Goal: Task Accomplishment & Management: Manage account settings

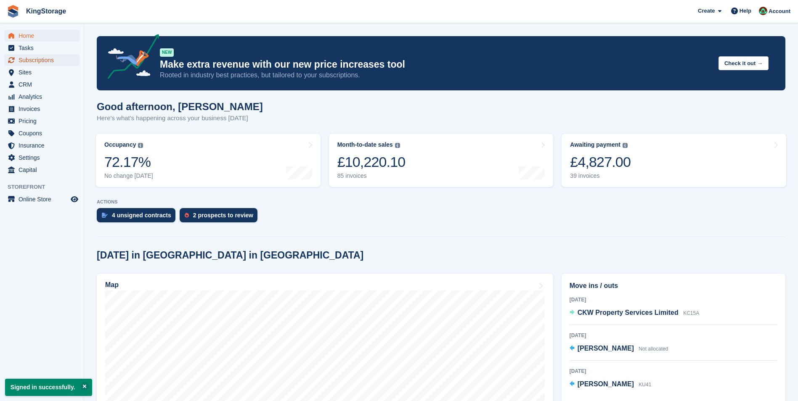
click at [42, 62] on span "Subscriptions" at bounding box center [44, 60] width 50 height 12
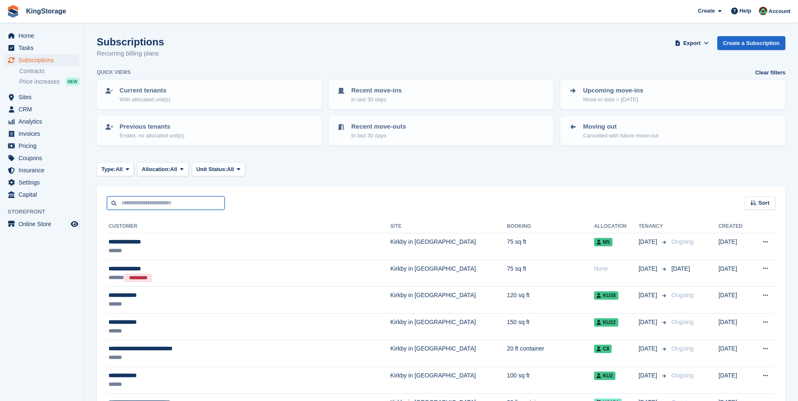
click at [172, 203] on input "text" at bounding box center [166, 203] width 118 height 14
type input "*****"
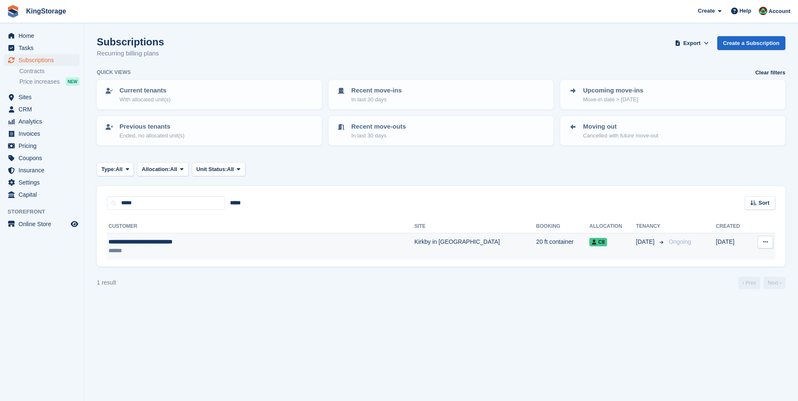
click at [162, 243] on span "**********" at bounding box center [141, 242] width 64 height 6
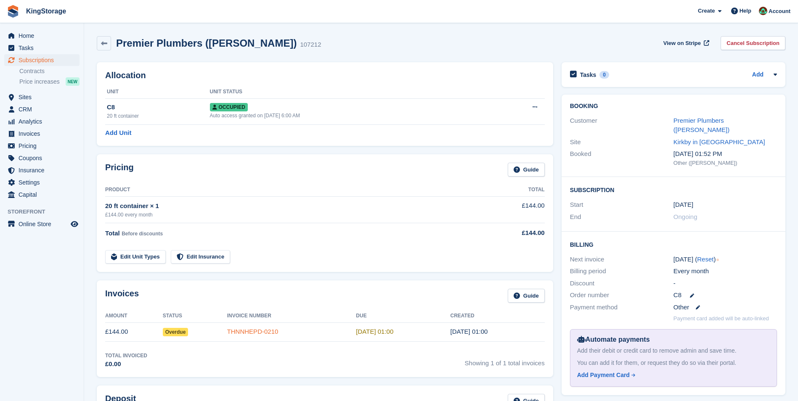
click at [246, 333] on link "THNNHEPD-0210" at bounding box center [252, 331] width 51 height 7
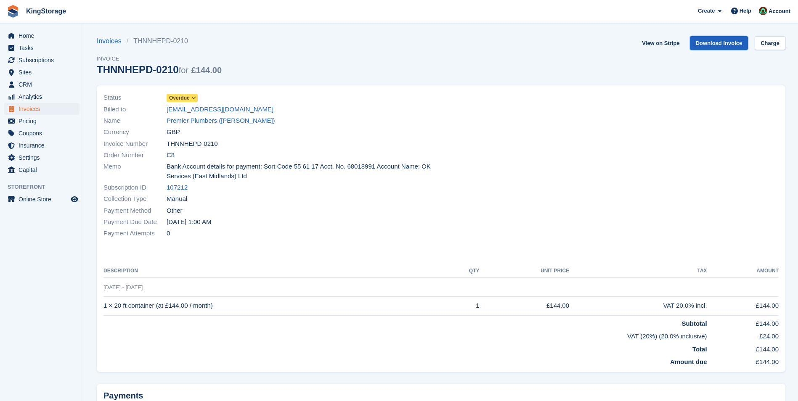
click at [714, 42] on link "Download Invoice" at bounding box center [719, 43] width 58 height 14
click at [212, 121] on link "Premier Plumbers (Matthew Morton)" at bounding box center [221, 121] width 109 height 10
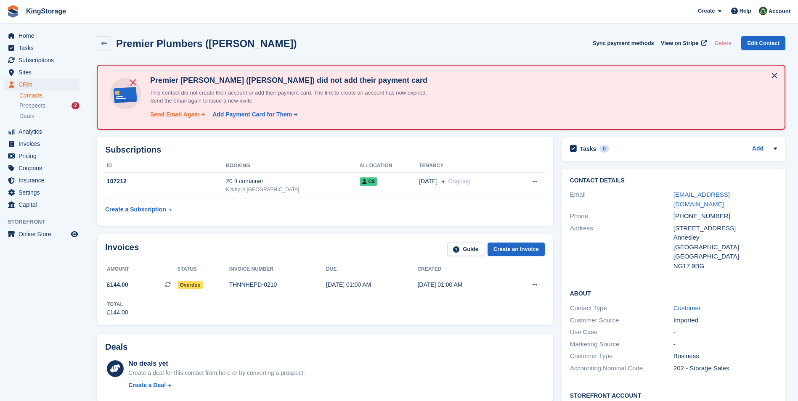
click at [184, 117] on div "Send Email Again" at bounding box center [175, 114] width 50 height 9
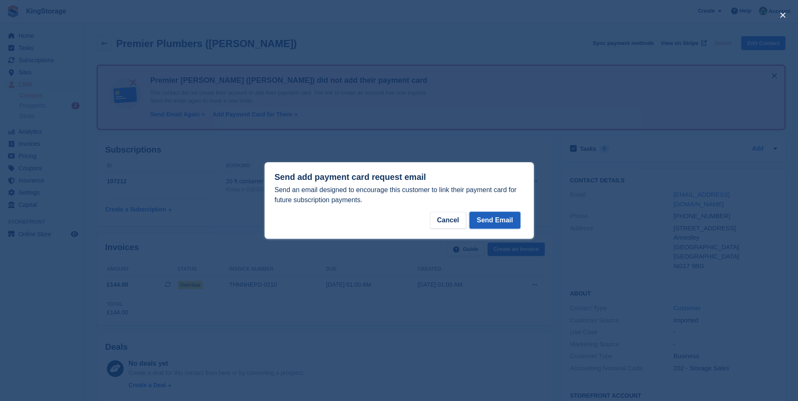
click at [501, 222] on button "Send Email" at bounding box center [494, 220] width 50 height 17
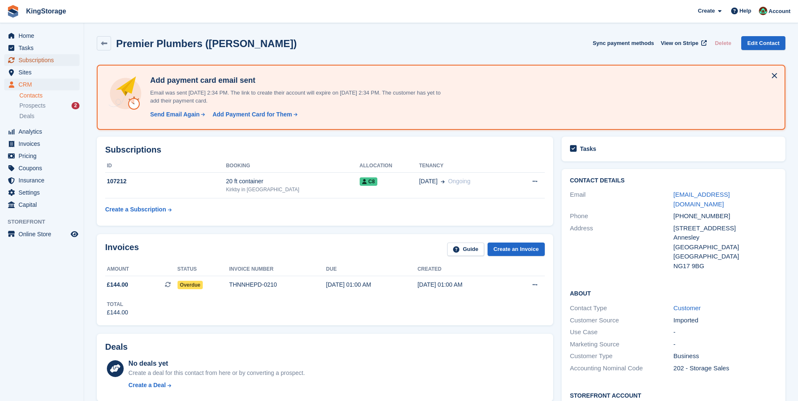
click at [40, 62] on span "Subscriptions" at bounding box center [44, 60] width 50 height 12
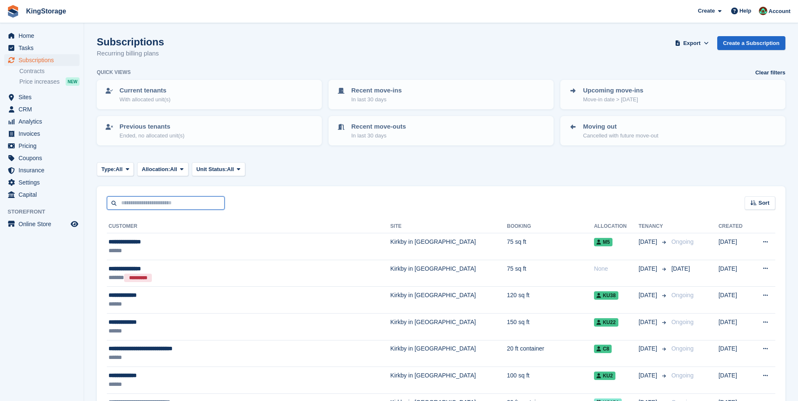
click at [185, 207] on input "text" at bounding box center [166, 203] width 118 height 14
type input "********"
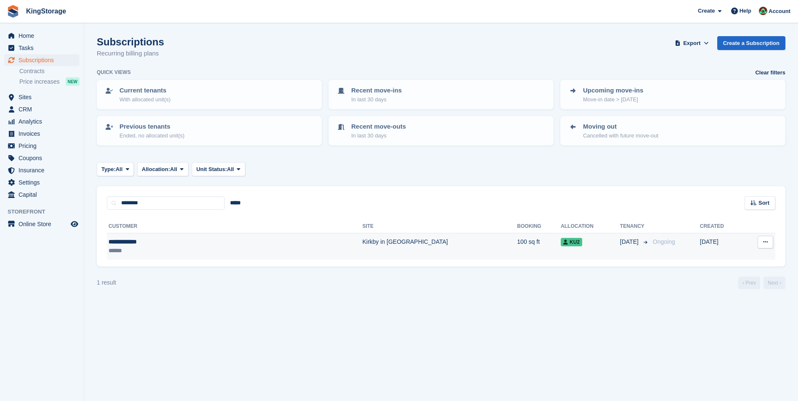
click at [171, 244] on div "**********" at bounding box center [179, 242] width 140 height 9
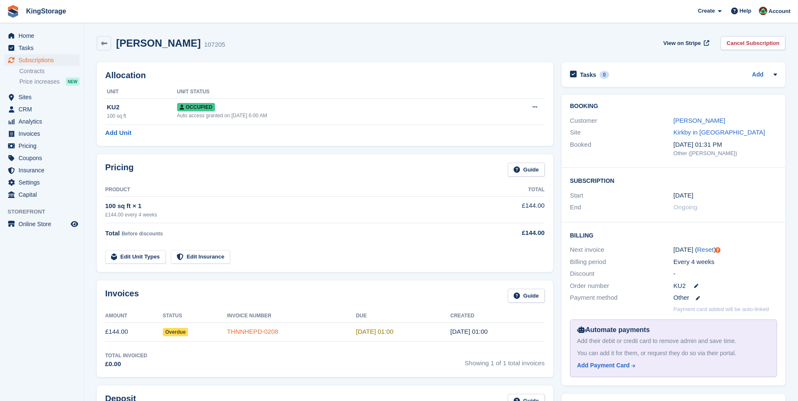
click at [251, 333] on link "THNNHEPD-0208" at bounding box center [252, 331] width 51 height 7
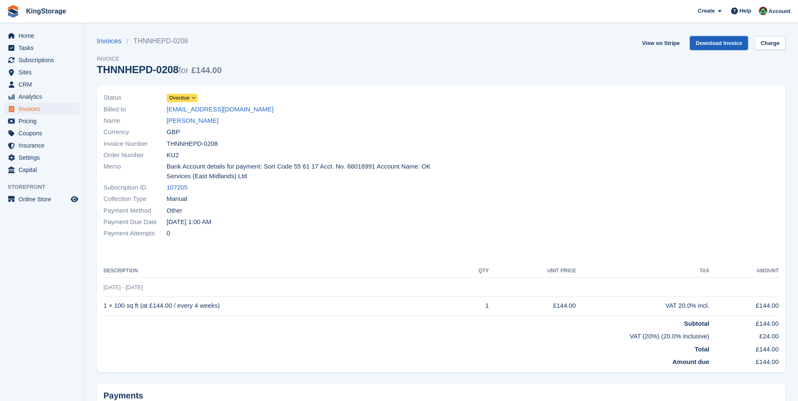
click at [717, 43] on link "Download Invoice" at bounding box center [719, 43] width 58 height 14
click at [196, 122] on link "Samantha Ryan" at bounding box center [193, 121] width 52 height 10
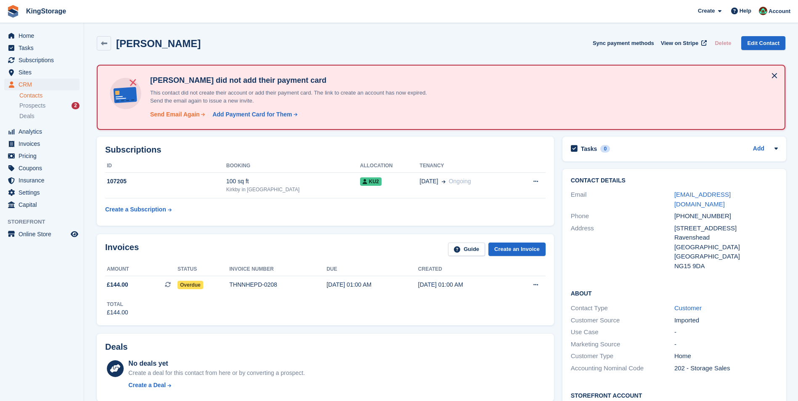
click at [173, 112] on div "Send Email Again" at bounding box center [175, 114] width 50 height 9
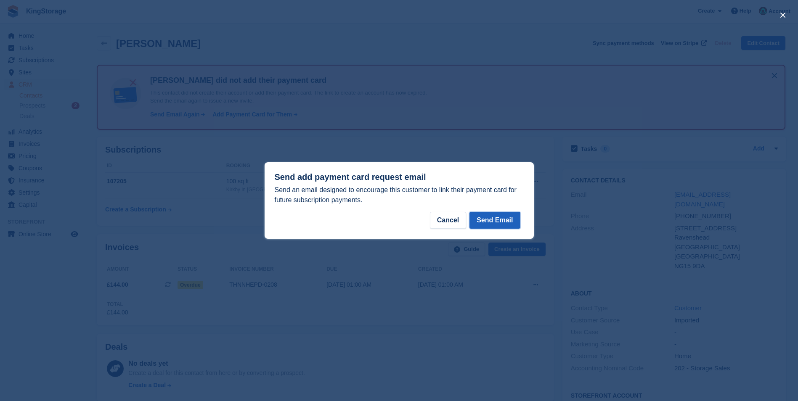
click at [513, 227] on button "Send Email" at bounding box center [494, 220] width 50 height 17
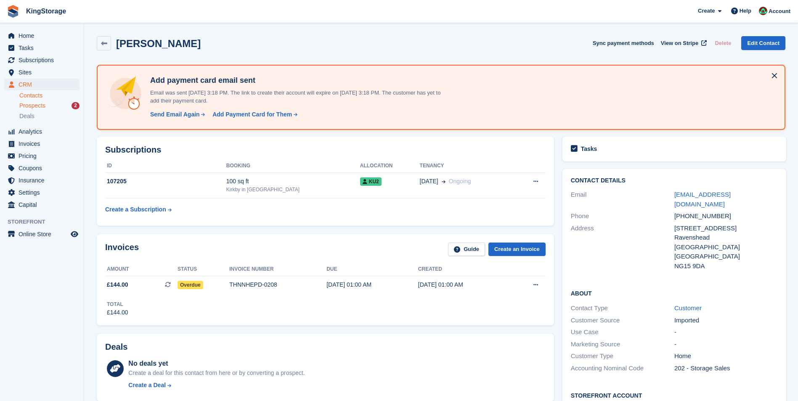
click at [35, 106] on span "Prospects" at bounding box center [32, 106] width 26 height 8
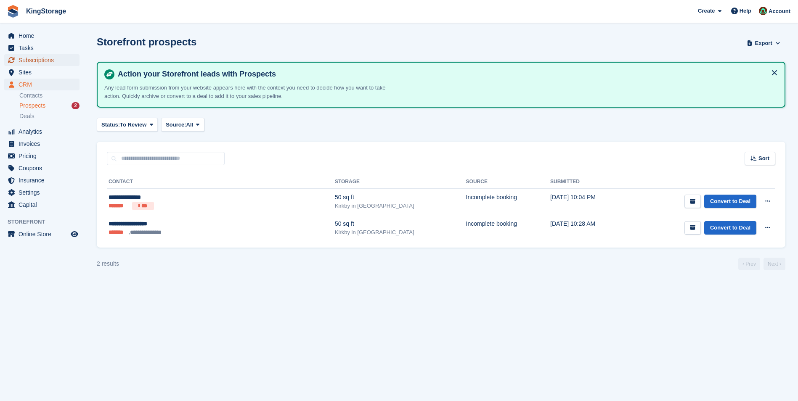
click at [44, 61] on span "Subscriptions" at bounding box center [44, 60] width 50 height 12
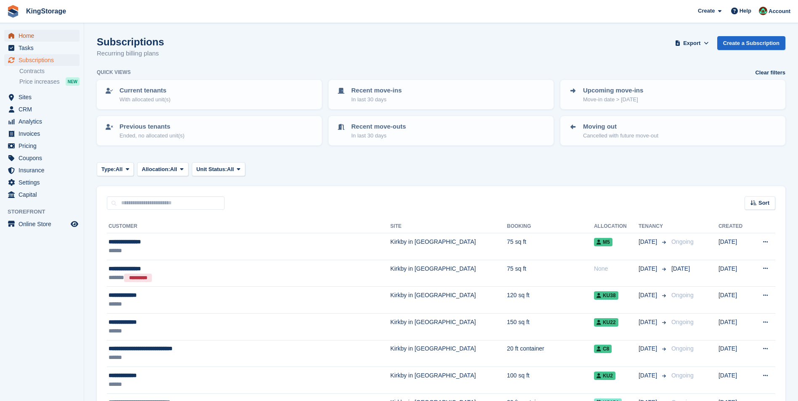
click at [36, 40] on span "Home" at bounding box center [44, 36] width 50 height 12
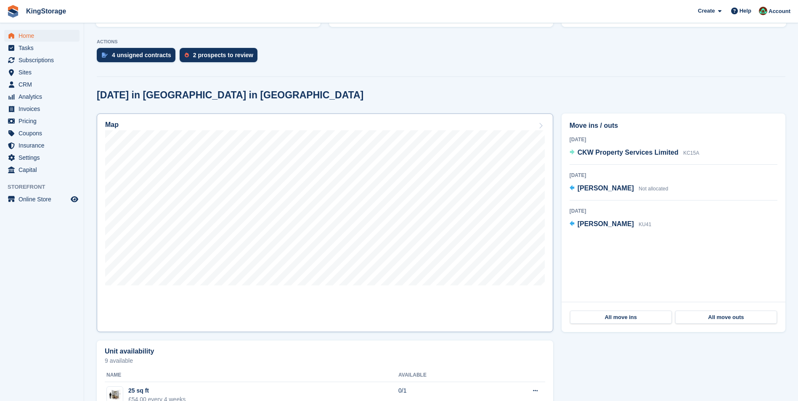
scroll to position [126, 0]
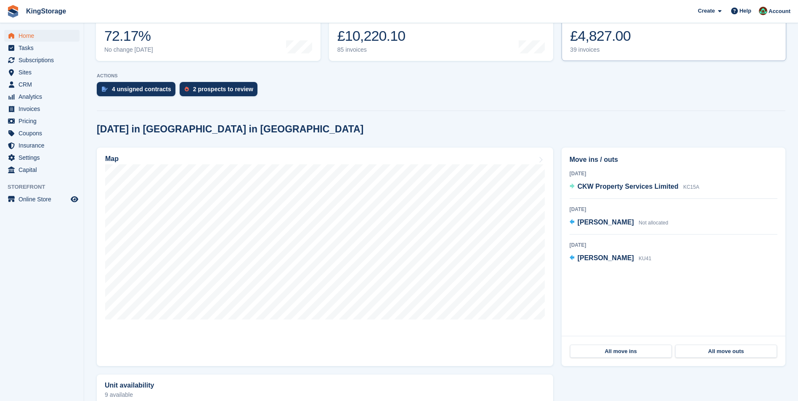
click at [605, 37] on div "£4,827.00" at bounding box center [600, 35] width 61 height 17
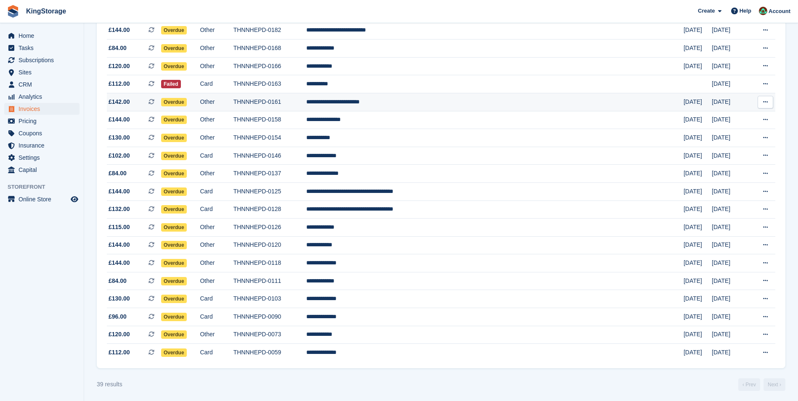
scroll to position [480, 0]
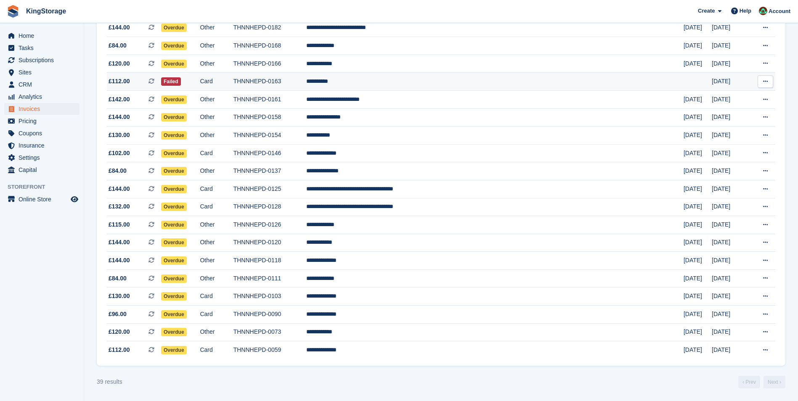
click at [306, 81] on td "THNNHEPD-0163" at bounding box center [269, 82] width 73 height 18
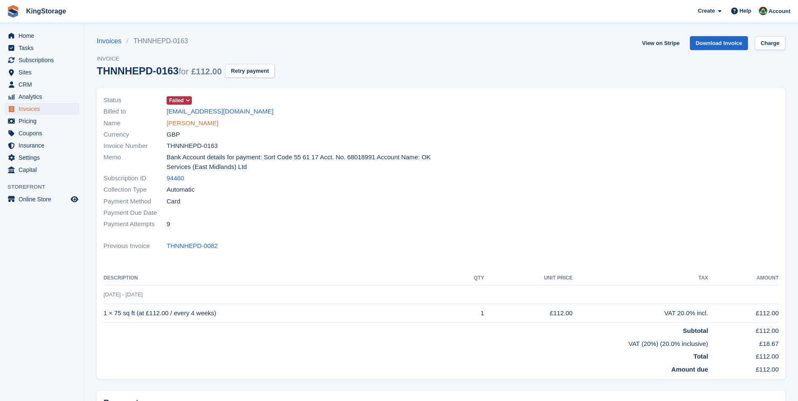
click at [170, 120] on link "[PERSON_NAME]" at bounding box center [193, 124] width 52 height 10
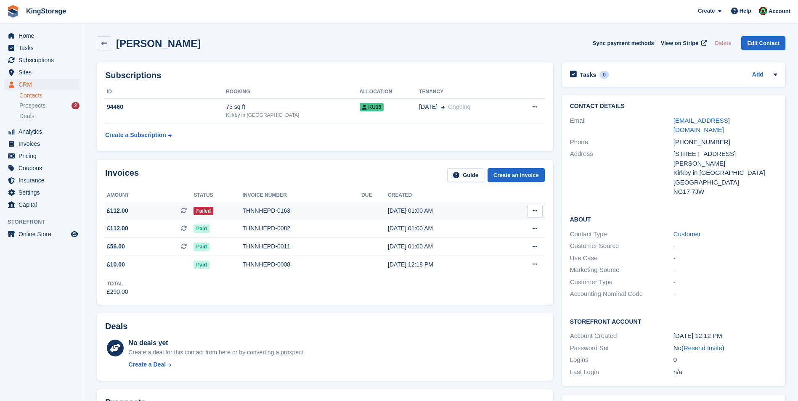
click at [250, 209] on div "THNNHEPD-0163" at bounding box center [302, 211] width 119 height 9
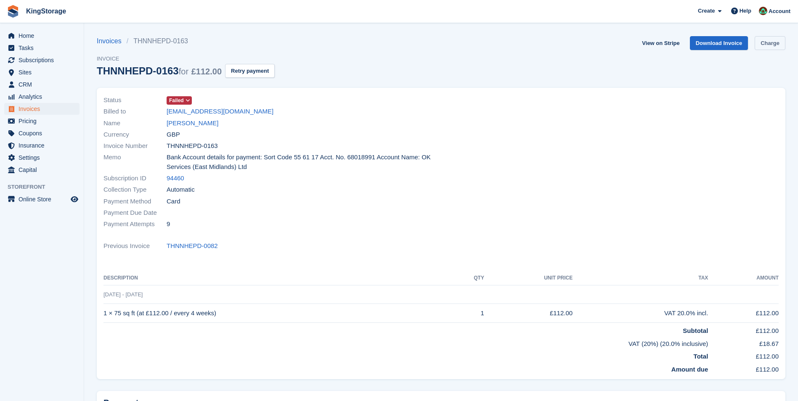
click at [777, 46] on link "Charge" at bounding box center [770, 43] width 31 height 14
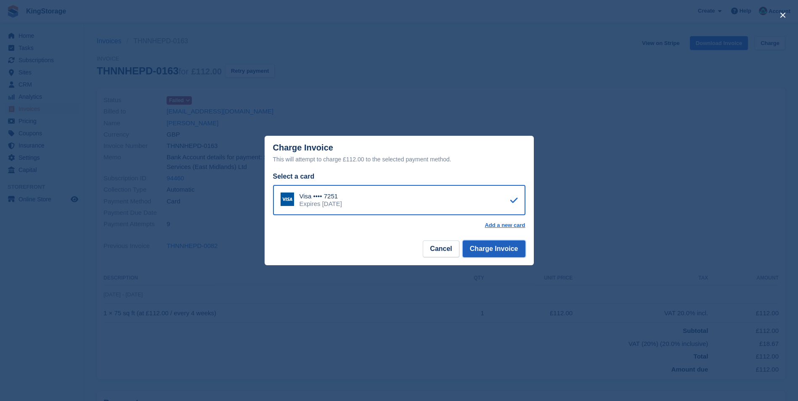
drag, startPoint x: 513, startPoint y: 249, endPoint x: 506, endPoint y: 248, distance: 6.8
click at [513, 250] on button "Charge Invoice" at bounding box center [494, 249] width 63 height 17
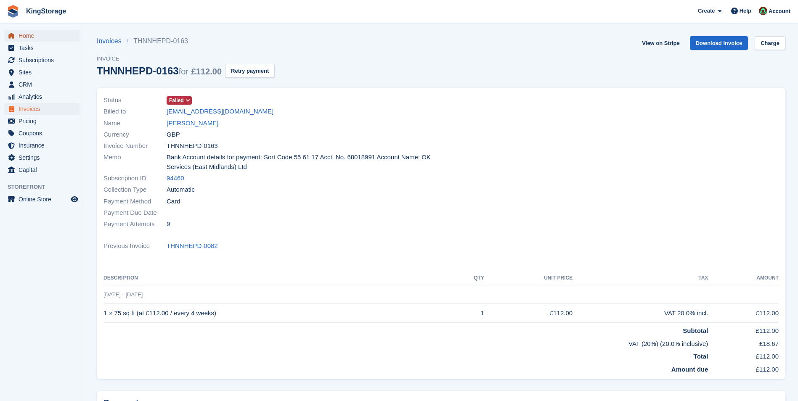
click at [35, 41] on span "Home" at bounding box center [44, 36] width 50 height 12
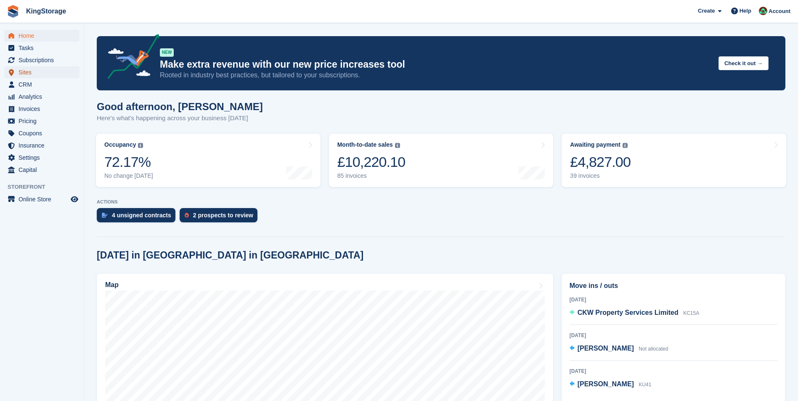
click at [32, 75] on span "Sites" at bounding box center [44, 72] width 50 height 12
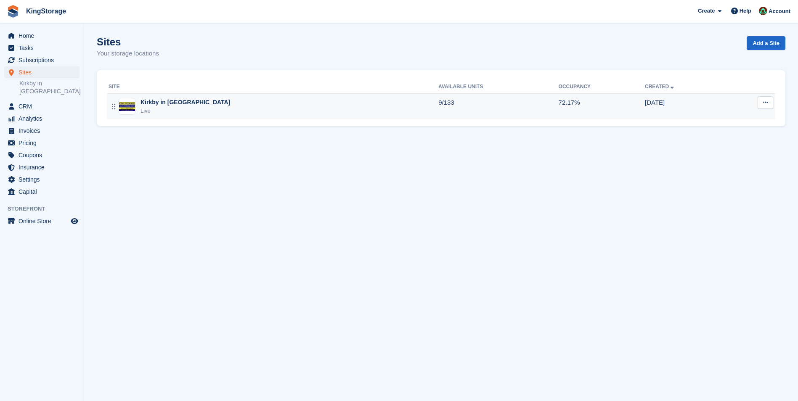
click at [136, 109] on div "Kirkby in [GEOGRAPHIC_DATA] Live" at bounding box center [274, 106] width 330 height 17
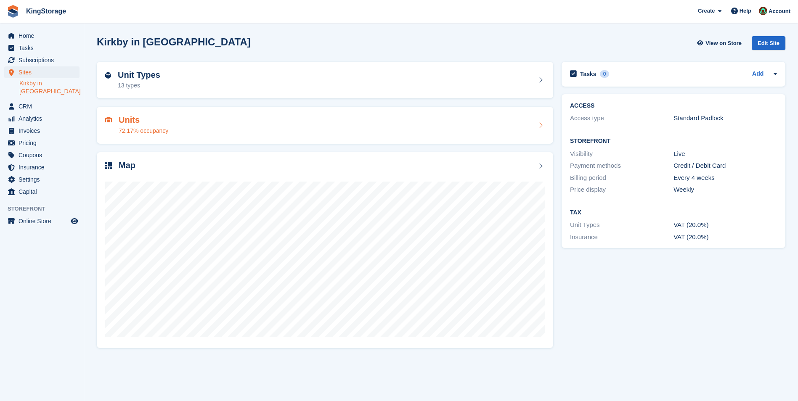
click at [151, 130] on div "72.17% occupancy" at bounding box center [144, 131] width 50 height 9
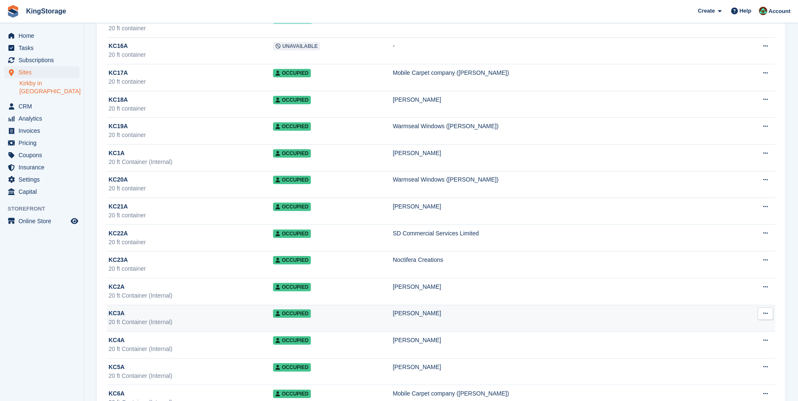
scroll to position [925, 0]
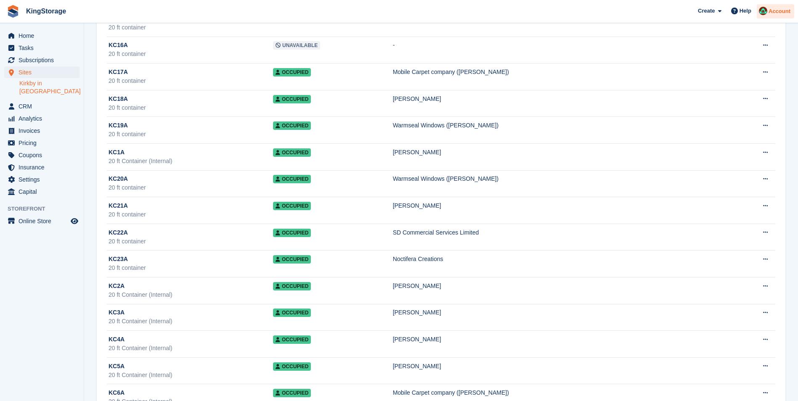
click at [775, 15] on span "Account" at bounding box center [779, 11] width 22 height 8
click at [714, 86] on div "Logout" at bounding box center [713, 85] width 20 height 9
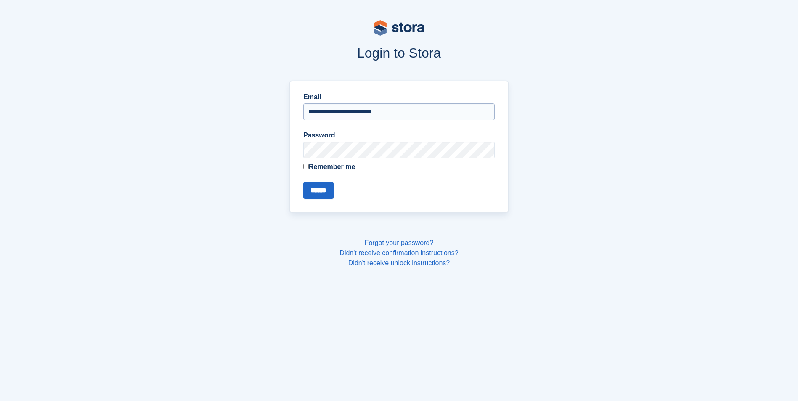
click at [379, 111] on input "**********" at bounding box center [398, 111] width 191 height 17
type input "**********"
click at [316, 195] on input "******" at bounding box center [318, 190] width 30 height 17
